Goal: Task Accomplishment & Management: Manage account settings

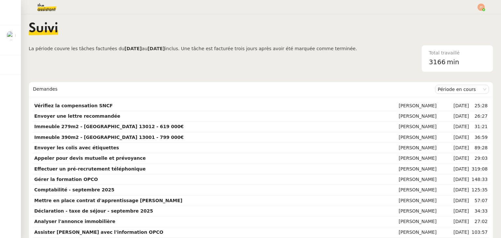
click at [164, 38] on div "Suivi" at bounding box center [261, 33] width 465 height 23
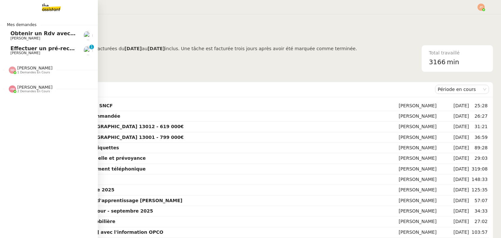
click at [29, 49] on span "Effectuer un pré-recrutement téléphonique" at bounding box center [73, 48] width 127 height 6
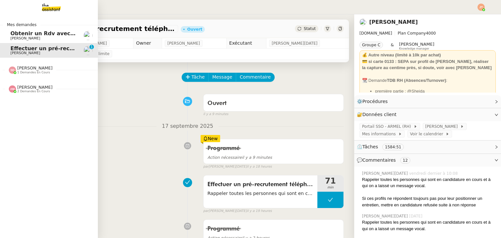
click at [23, 36] on span "Obtenir un Rdv avec un cinéma Bordelais" at bounding box center [70, 33] width 121 height 6
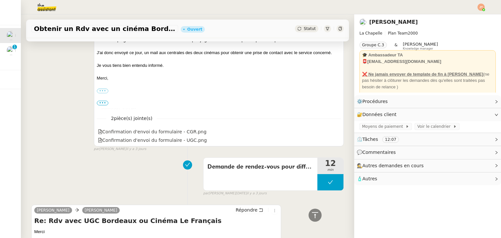
scroll to position [294, 0]
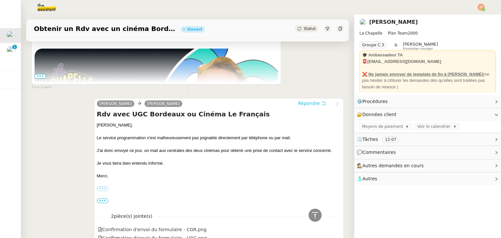
click at [304, 102] on span "Répondre" at bounding box center [309, 103] width 22 height 7
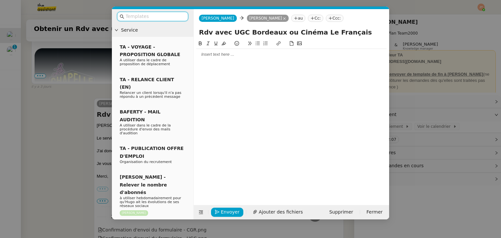
click at [217, 57] on div at bounding box center [291, 55] width 190 height 6
click at [54, 107] on nz-modal-container "Service TA - VOYAGE - PROPOSITION GLOBALE A utiliser dans le cadre de propositi…" at bounding box center [250, 119] width 501 height 238
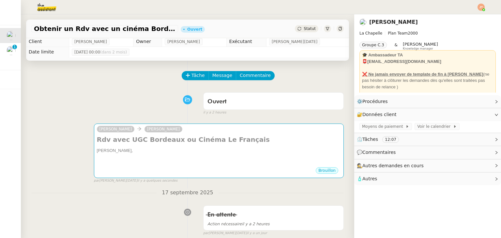
scroll to position [0, 0]
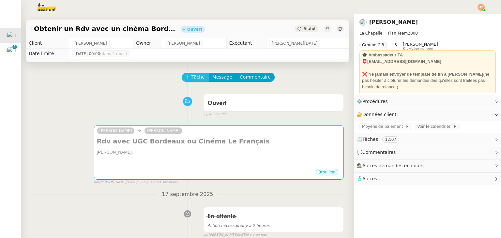
click at [192, 78] on span "Tâche" at bounding box center [198, 77] width 13 height 8
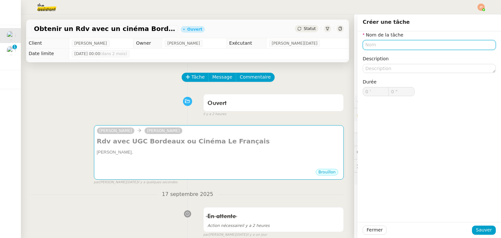
click at [363, 46] on input "text" at bounding box center [429, 44] width 133 height 9
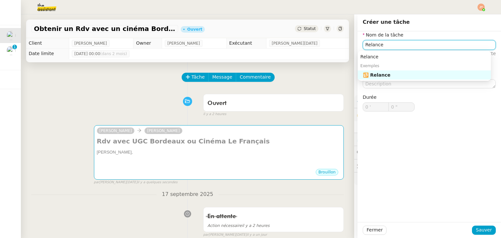
drag, startPoint x: 392, startPoint y: 46, endPoint x: 356, endPoint y: 45, distance: 36.2
click at [358, 45] on div "Nom de la tâche Relance ⚠️ Privilégiez un titre clair et explicite. Le client v…" at bounding box center [430, 76] width 144 height 91
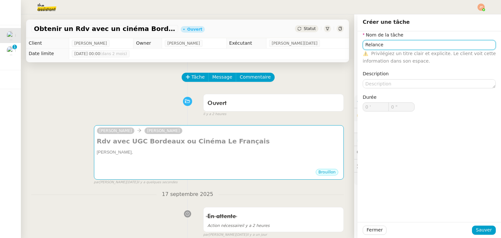
type input "P"
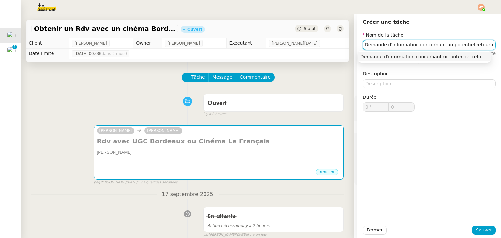
scroll to position [0, 9]
type input "Demande d'information concernant un potentiel retour des cinémas"
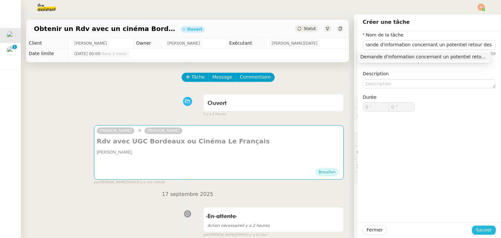
click at [476, 230] on span "Sauver" at bounding box center [484, 230] width 16 height 8
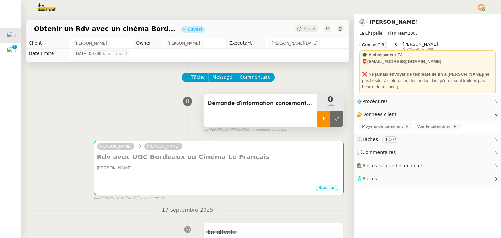
click at [317, 120] on div at bounding box center [323, 119] width 13 height 16
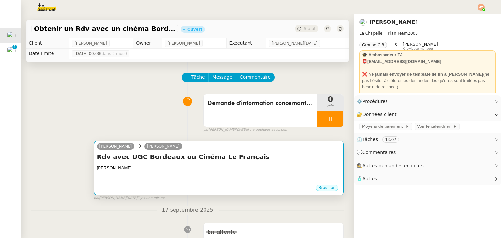
click at [243, 147] on div "[PERSON_NAME]" at bounding box center [219, 148] width 244 height 10
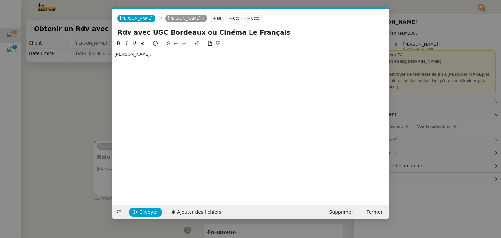
scroll to position [0, 14]
click at [157, 63] on div at bounding box center [251, 61] width 272 height 6
click at [177, 47] on button at bounding box center [176, 44] width 8 height 8
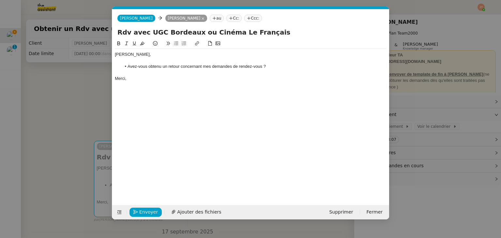
click at [60, 107] on nz-modal-container "Service TA - VOYAGE - PROPOSITION GLOBALE A utiliser dans le cadre de propositi…" at bounding box center [250, 119] width 501 height 238
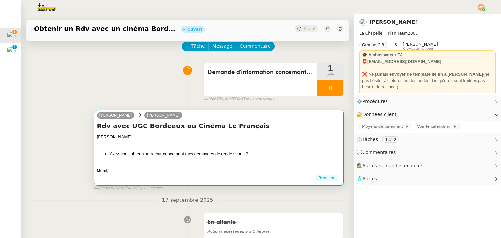
scroll to position [33, 0]
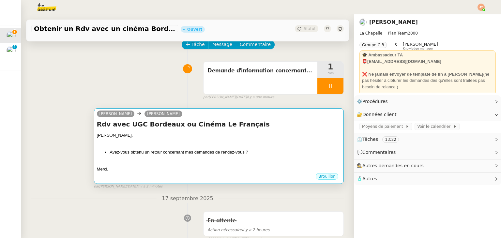
click at [204, 145] on div at bounding box center [219, 142] width 244 height 7
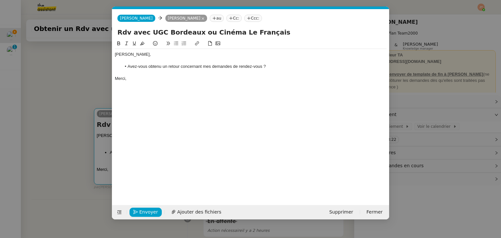
scroll to position [0, 14]
click at [280, 67] on li "Avez-vous obtenu un retour concernant mes demandes de rendez-vous ?" at bounding box center [254, 67] width 266 height 6
click at [207, 64] on li "Avez-vous obtenu un retour concernant mes demandes de rendez-vous ?" at bounding box center [254, 67] width 266 height 6
click at [196, 72] on div at bounding box center [251, 73] width 272 height 6
click at [189, 85] on div "[PERSON_NAME], Avez-vous obtenu un retour concernant les demandes de rendez-vou…" at bounding box center [251, 117] width 272 height 155
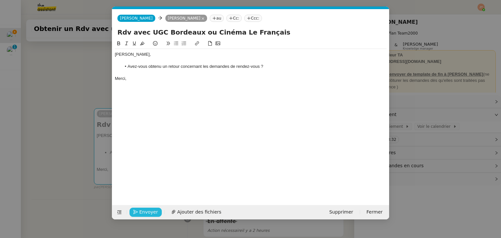
click at [149, 211] on span "Envoyer" at bounding box center [148, 212] width 19 height 8
click at [149, 211] on span "Confirmer l'envoi" at bounding box center [158, 212] width 39 height 8
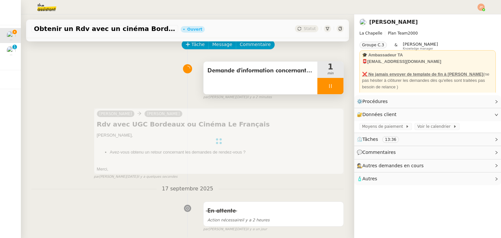
click at [319, 86] on div at bounding box center [330, 86] width 26 height 16
click at [334, 85] on icon at bounding box center [336, 86] width 5 height 5
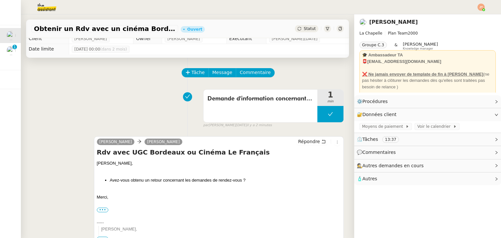
scroll to position [0, 0]
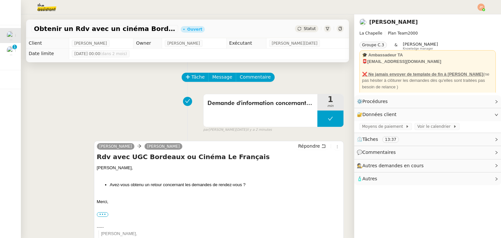
click at [295, 32] on div "Statut" at bounding box center [306, 28] width 23 height 7
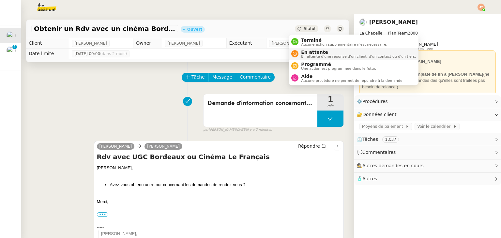
click at [299, 51] on div "En attente En attente d'une réponse d'un client, d'un contact ou d'un tiers." at bounding box center [357, 54] width 117 height 9
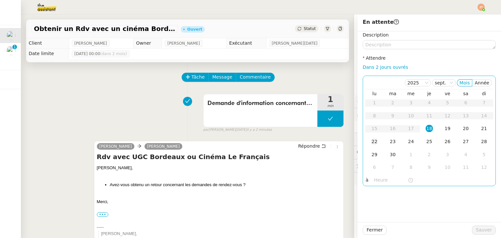
click at [371, 142] on div "22" at bounding box center [374, 141] width 7 height 7
click at [378, 176] on nz-time-picker at bounding box center [394, 180] width 44 height 9
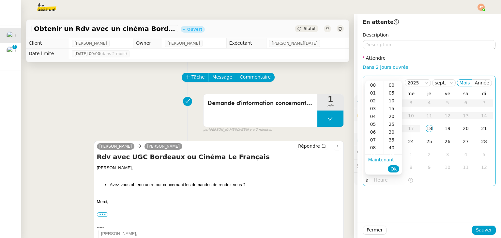
click at [378, 178] on input "text" at bounding box center [391, 181] width 34 height 8
click at [375, 152] on div "09" at bounding box center [374, 156] width 18 height 8
click at [392, 148] on div "40" at bounding box center [393, 148] width 18 height 8
type input "09:40"
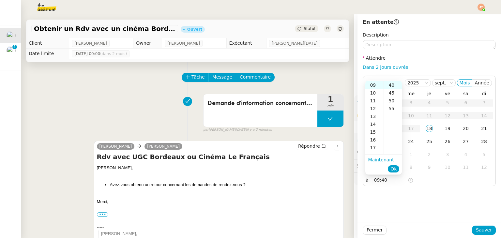
scroll to position [63, 0]
click at [398, 167] on button "Ok" at bounding box center [393, 168] width 11 height 7
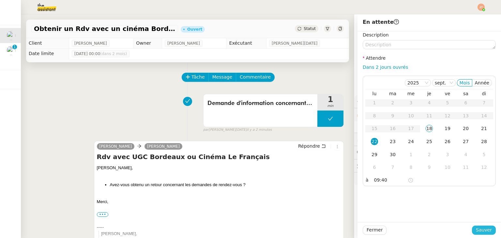
click at [477, 228] on span "Sauver" at bounding box center [484, 230] width 16 height 8
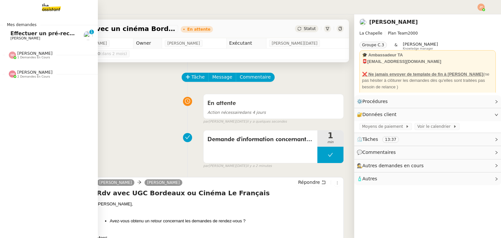
click at [16, 33] on span "Effectuer un pré-recrutement téléphonique" at bounding box center [73, 33] width 127 height 6
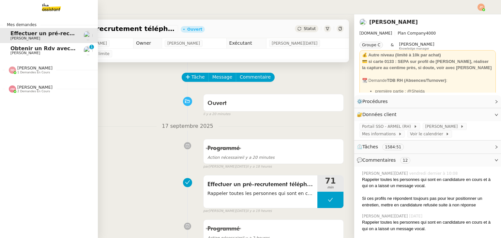
click at [37, 51] on span "Obtenir un Rdv avec un cinéma Bordelais" at bounding box center [70, 48] width 121 height 6
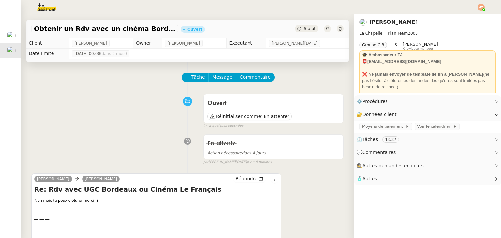
click at [295, 30] on div "Statut" at bounding box center [306, 28] width 23 height 7
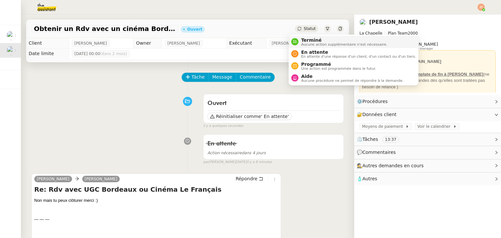
click at [295, 40] on icon at bounding box center [295, 42] width 4 height 4
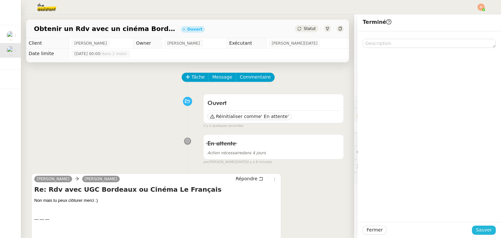
click at [472, 229] on button "Sauver" at bounding box center [484, 230] width 24 height 9
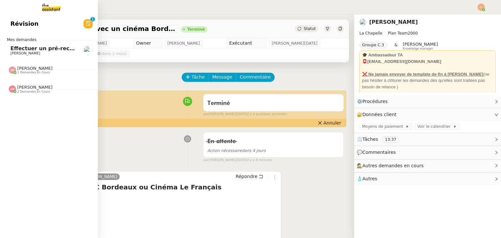
click at [50, 53] on span "[PERSON_NAME]" at bounding box center [43, 54] width 66 height 4
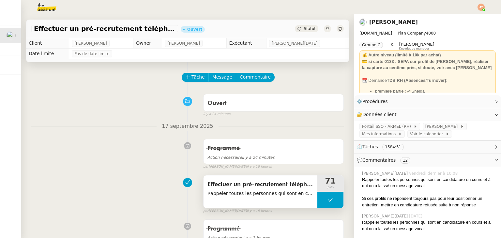
click at [251, 194] on span "Rappeler toutes les personnes qui sont en candidature en cours et à qui on a la…" at bounding box center [261, 194] width 106 height 8
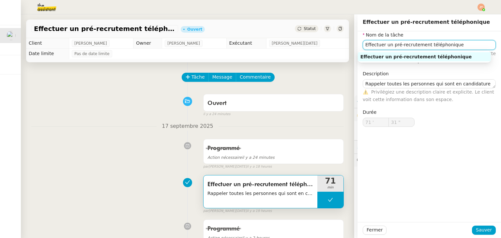
drag, startPoint x: 457, startPoint y: 46, endPoint x: 351, endPoint y: 46, distance: 106.4
click at [351, 46] on app-ticket "Effectuer un pré-recrutement téléphonique Ouvert Statut Client [PERSON_NAME] Ow…" at bounding box center [261, 126] width 480 height 224
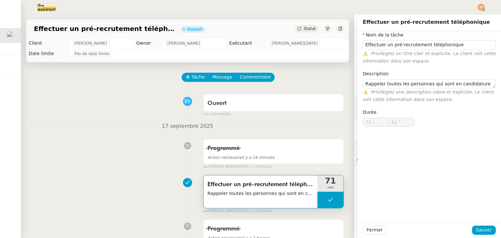
click at [186, 83] on div "Tâche Message Commentaire" at bounding box center [263, 81] width 162 height 16
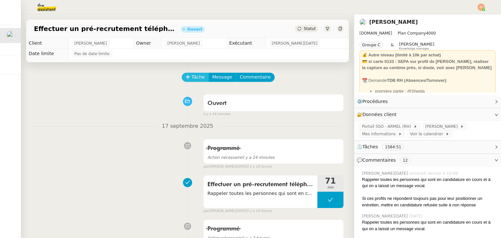
click at [192, 81] on span "Tâche" at bounding box center [198, 77] width 13 height 8
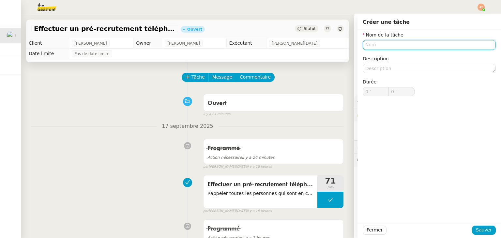
click at [369, 47] on input "text" at bounding box center [429, 44] width 133 height 9
paste input "Effectuer un pré-recrutement téléphonique"
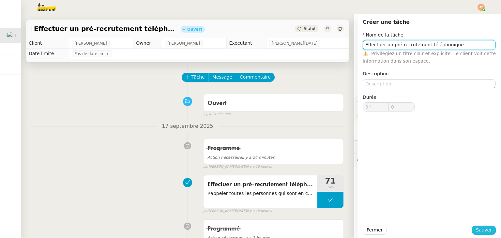
type input "Effectuer un pré-recrutement téléphonique"
click at [484, 231] on span "Sauver" at bounding box center [484, 230] width 16 height 8
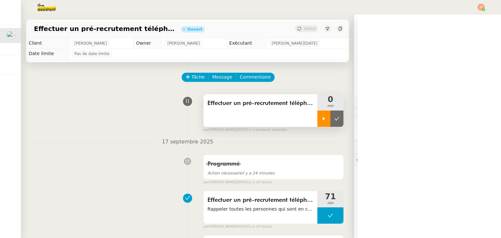
click at [321, 118] on icon at bounding box center [323, 118] width 5 height 5
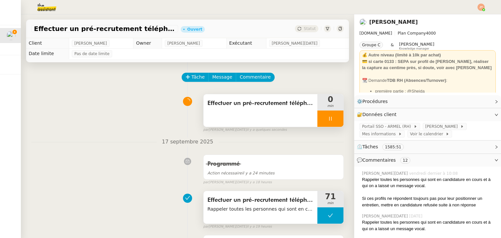
click at [261, 212] on span "Rappeler toutes les personnes qui sont en candidature en cours et à qui on a la…" at bounding box center [261, 210] width 106 height 8
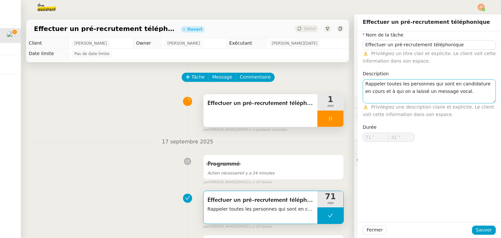
drag, startPoint x: 489, startPoint y: 86, endPoint x: 480, endPoint y: 102, distance: 18.1
click at [490, 103] on textarea "Rappeler toutes les personnes qui sont en candidature en cours et à qui on a la…" at bounding box center [429, 91] width 133 height 24
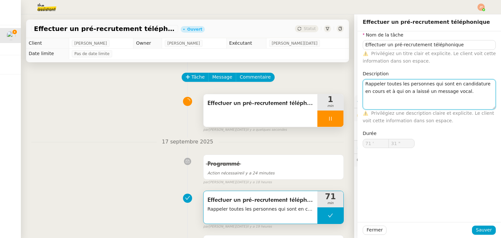
drag, startPoint x: 446, startPoint y: 92, endPoint x: 355, endPoint y: 85, distance: 91.3
click at [358, 85] on div "Nom de la tâche Effectuer un pré-recrutement téléphonique ⚠️ Privilégiez un tit…" at bounding box center [430, 94] width 144 height 127
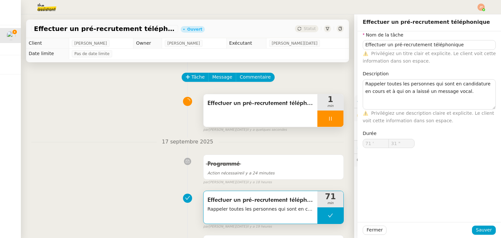
click at [226, 119] on div "Effectuer un pré-recrutement téléphonique" at bounding box center [261, 110] width 114 height 33
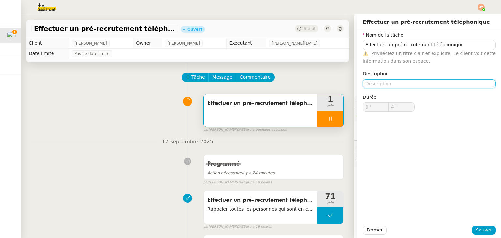
click at [383, 82] on textarea at bounding box center [429, 83] width 133 height 9
paste textarea "Rappeler toutes les personnes qui sont en candidature en cours et à qui on a la…"
type textarea "Rappeler toutes les personnes qui sont en candidature en cours et à qui on a la…"
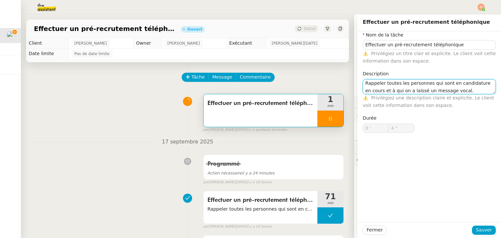
type input "5 ""
type textarea "Rappeler toutes les personnes qui sont en candidature en cours et à qui on a la…"
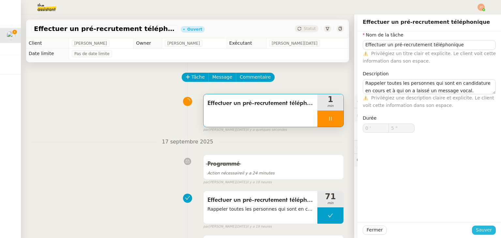
click at [482, 227] on span "Sauver" at bounding box center [484, 230] width 16 height 8
type input "6 ""
